Goal: Information Seeking & Learning: Learn about a topic

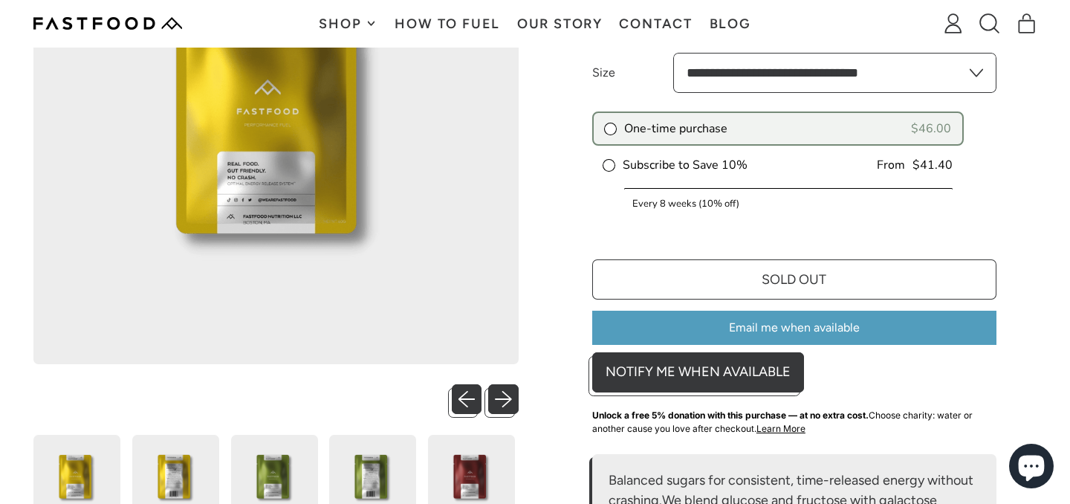
scroll to position [263, 0]
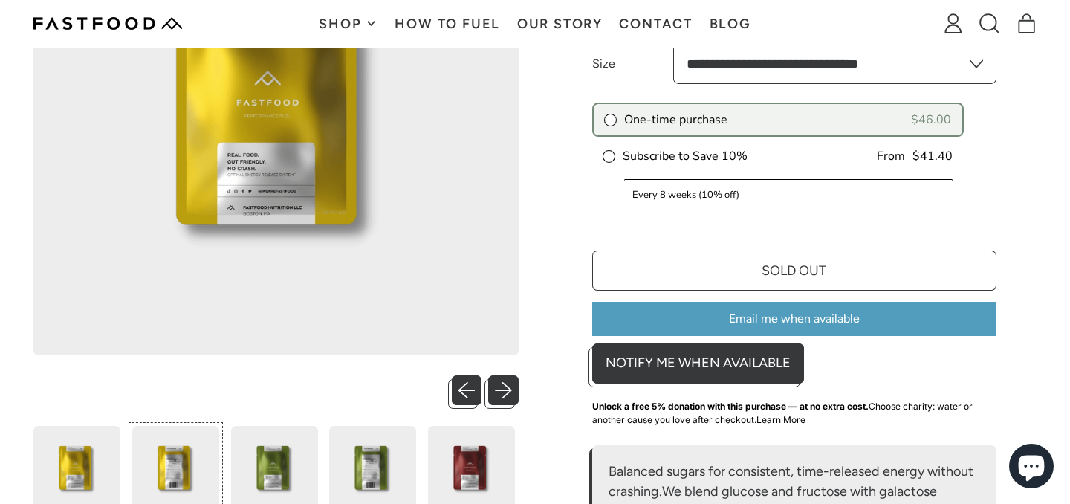
click at [188, 464] on img at bounding box center [175, 469] width 87 height 87
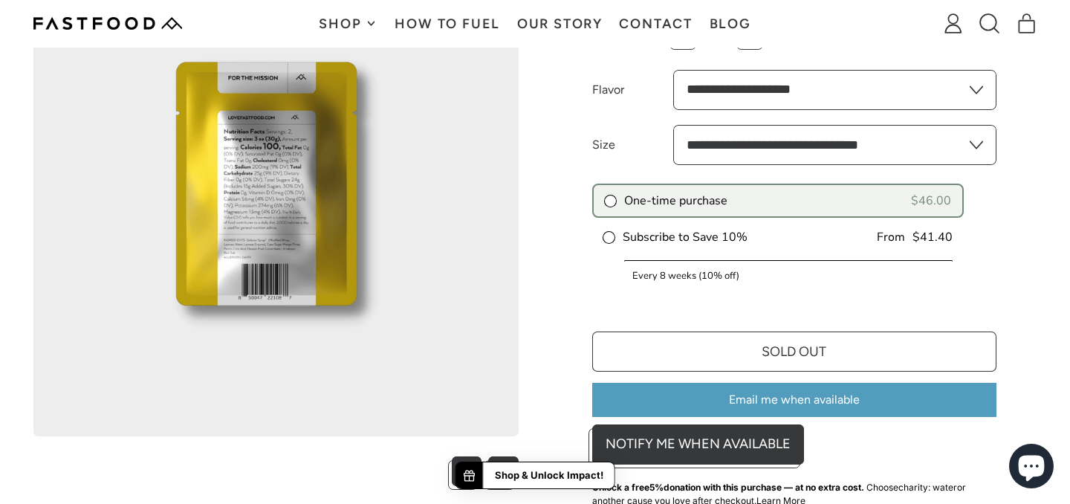
scroll to position [153, 0]
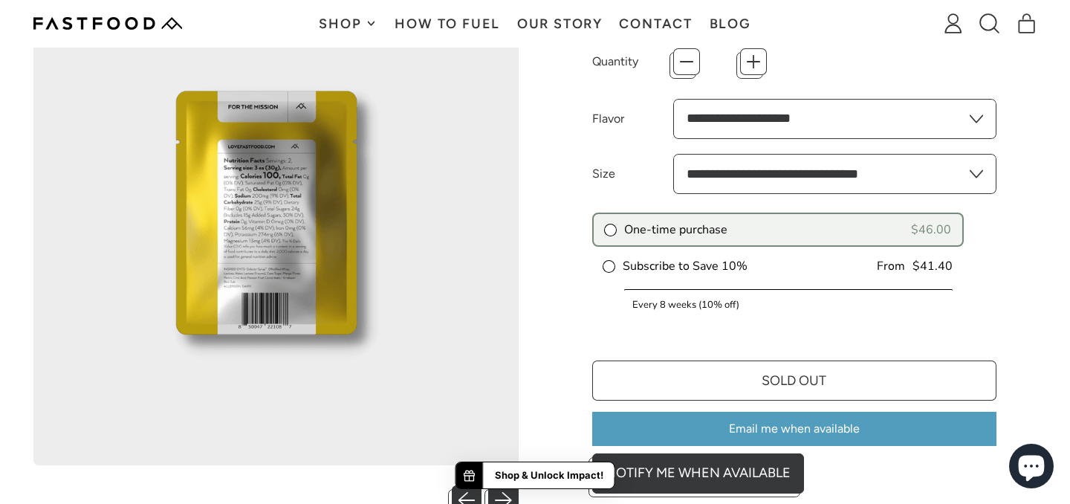
click at [263, 191] on img at bounding box center [275, 222] width 485 height 485
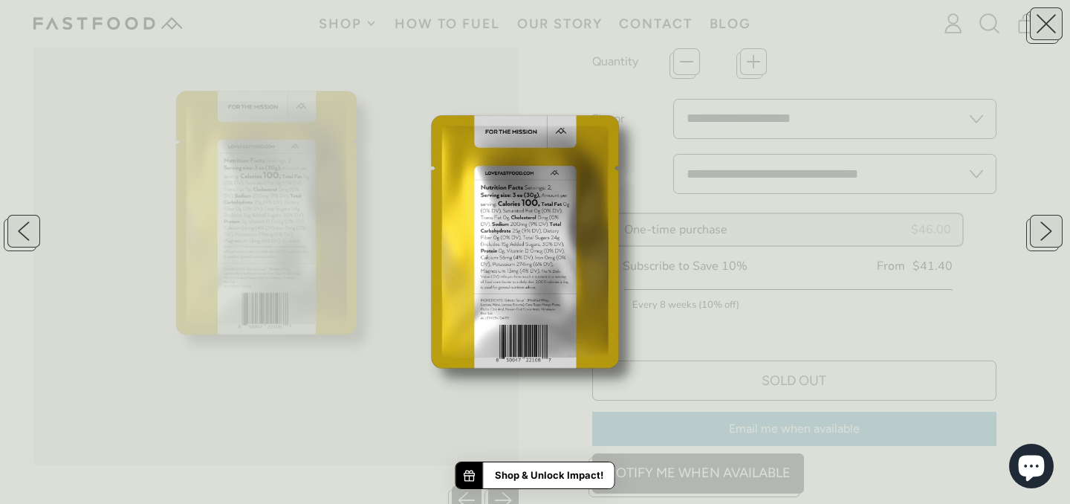
click at [532, 288] on img at bounding box center [535, 252] width 504 height 504
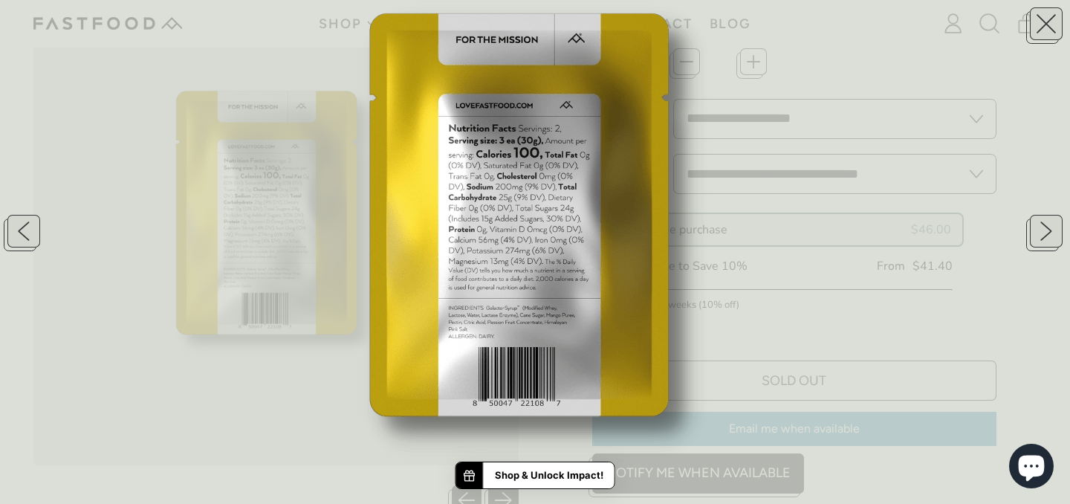
click at [954, 71] on div at bounding box center [535, 252] width 1070 height 504
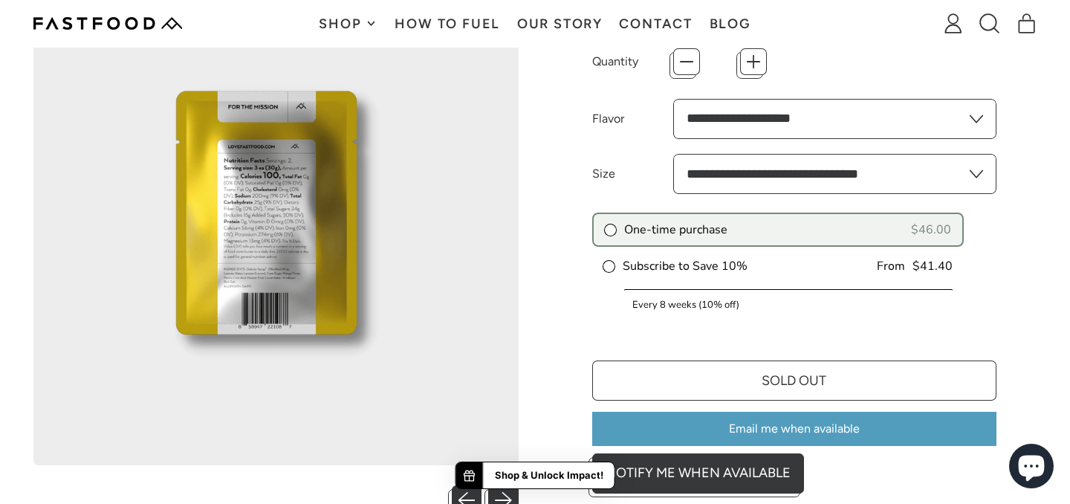
scroll to position [0, 0]
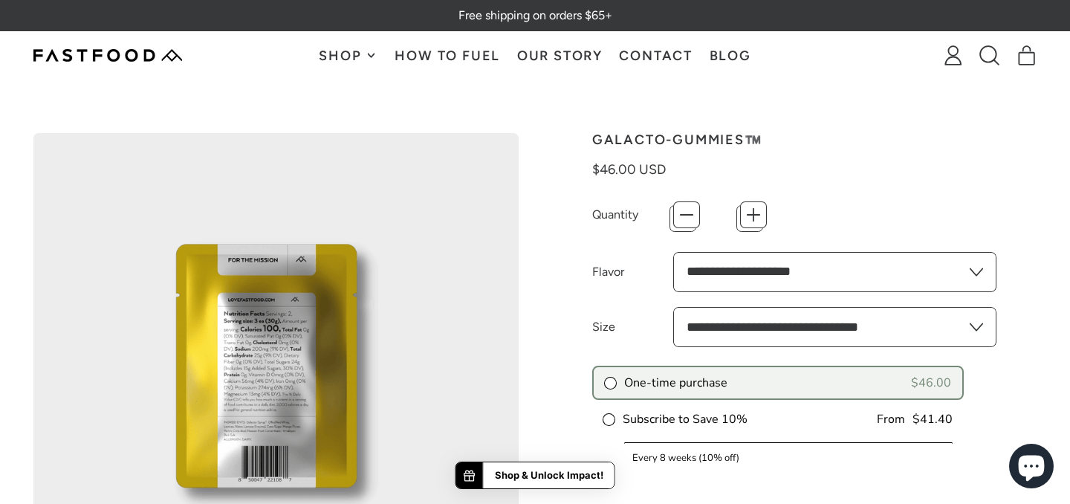
click at [430, 51] on link "How To Fuel" at bounding box center [447, 55] width 122 height 47
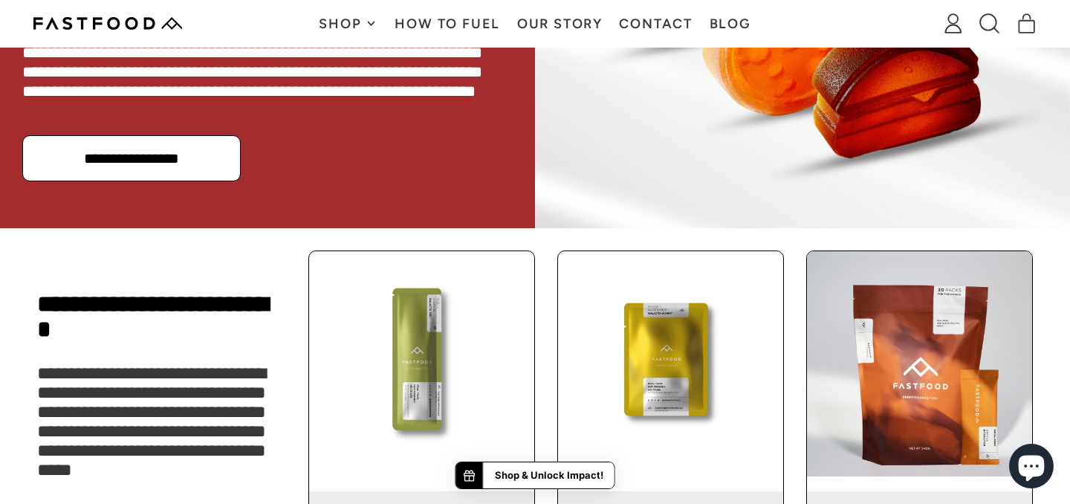
scroll to position [1014, 0]
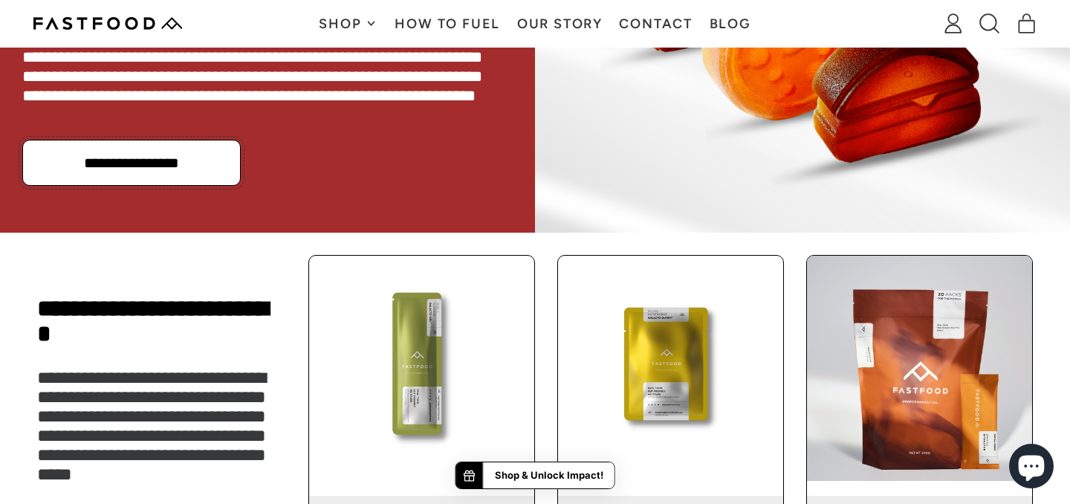
click at [201, 153] on link "**********" at bounding box center [131, 163] width 218 height 46
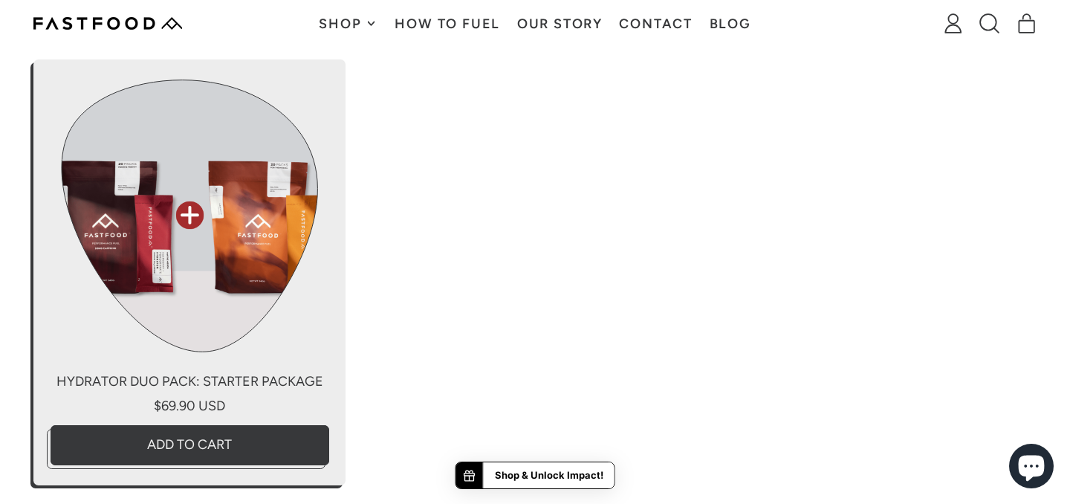
scroll to position [4933, 0]
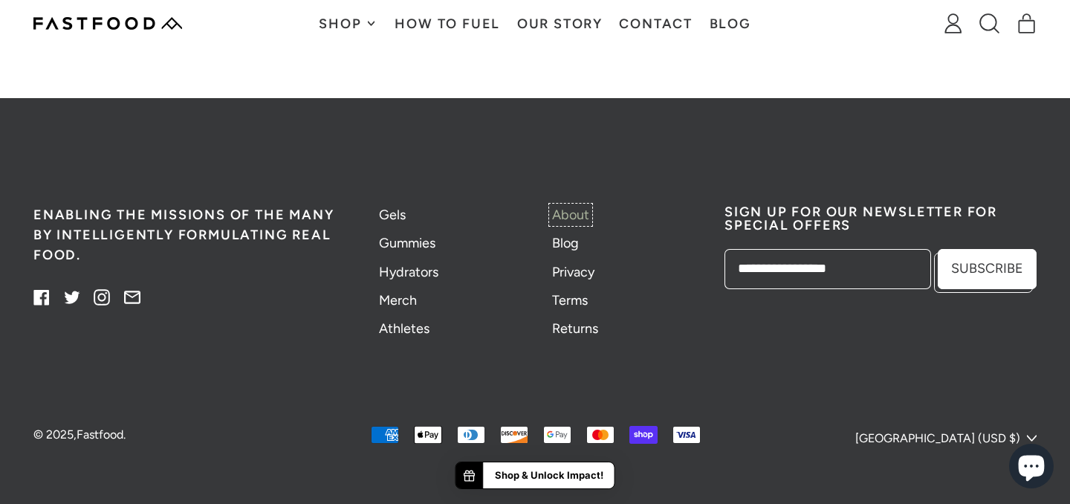
click at [572, 216] on link "About" at bounding box center [570, 215] width 37 height 16
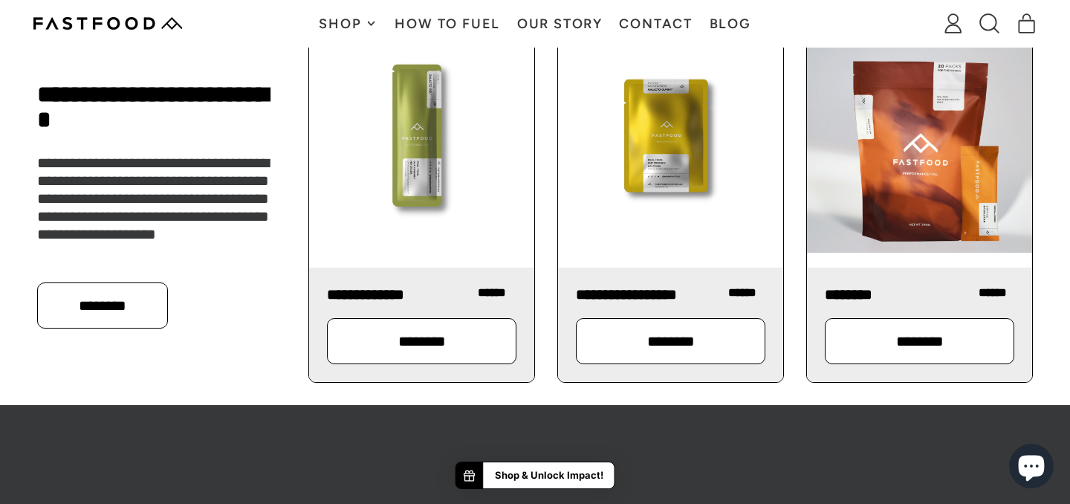
scroll to position [1608, 0]
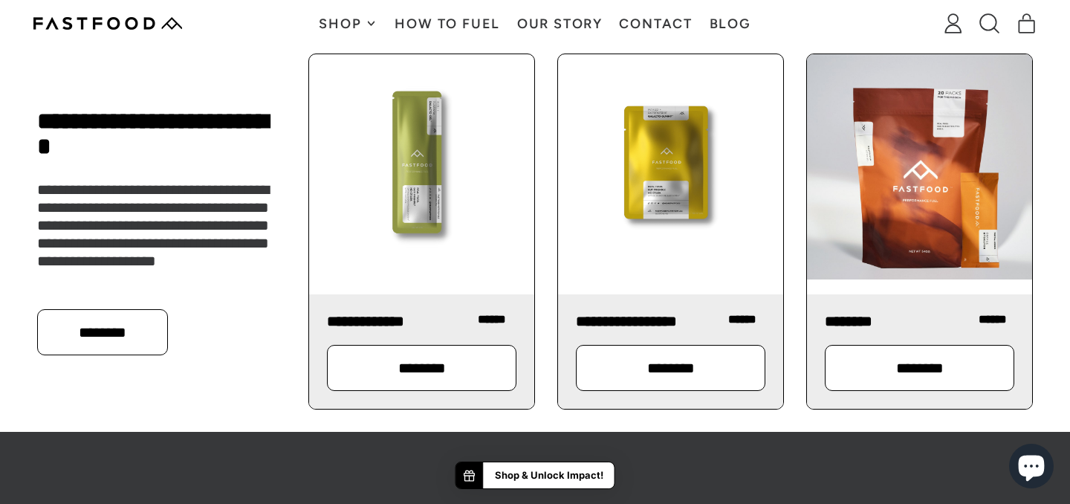
click at [423, 225] on img at bounding box center [421, 166] width 225 height 225
click at [434, 375] on p "********" at bounding box center [421, 367] width 140 height 15
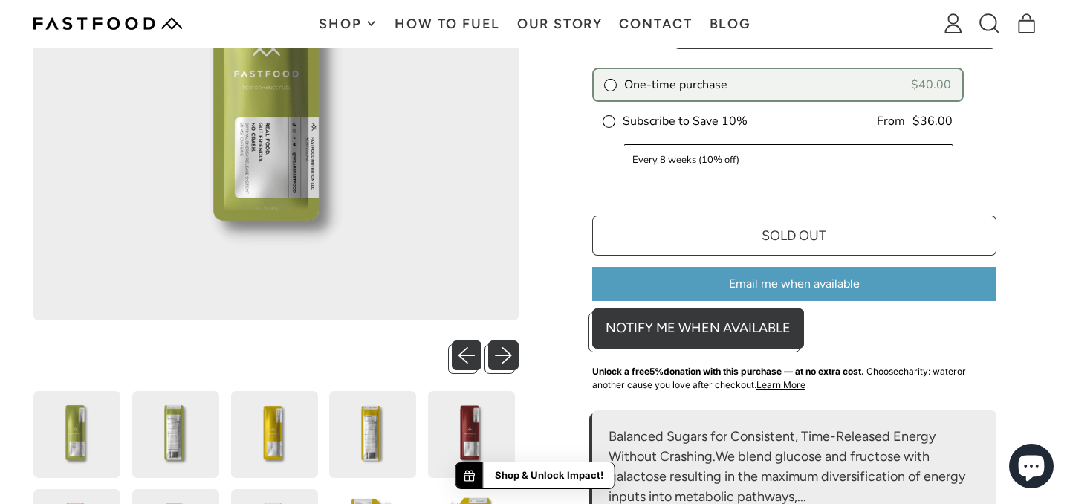
scroll to position [299, 0]
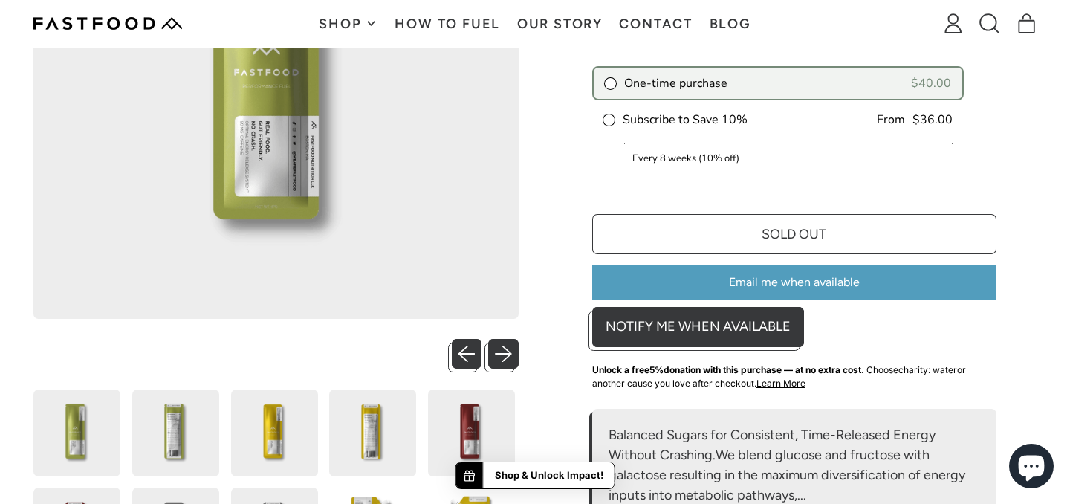
click at [198, 435] on img at bounding box center [175, 432] width 87 height 87
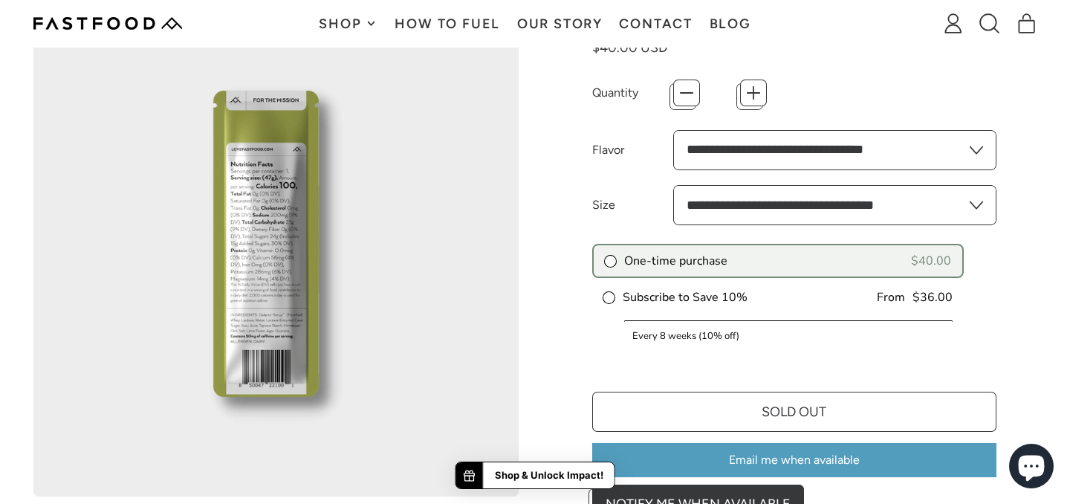
scroll to position [120, 0]
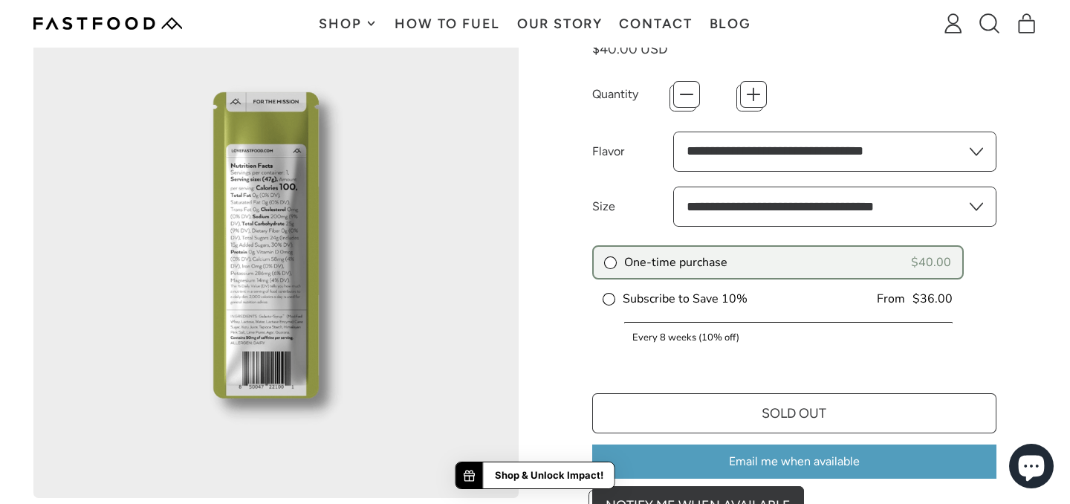
click at [273, 311] on img at bounding box center [275, 255] width 485 height 485
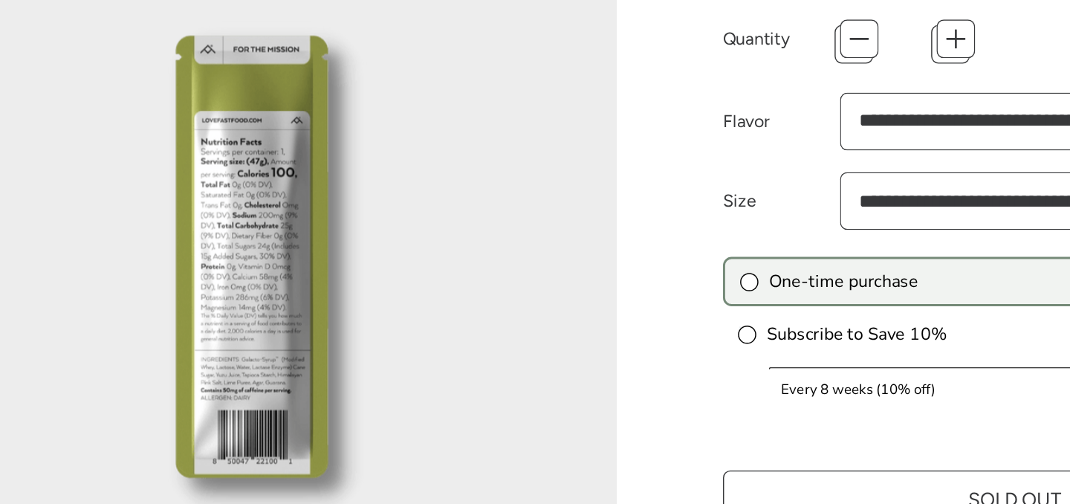
scroll to position [48, 0]
